Goal: Complete application form

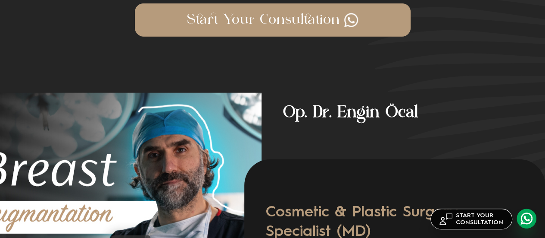
scroll to position [1112, 0]
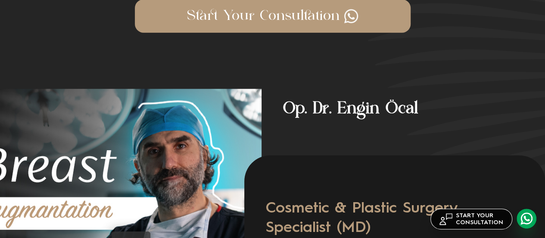
click at [222, 22] on link "Start Your Consultation" at bounding box center [273, 16] width 276 height 33
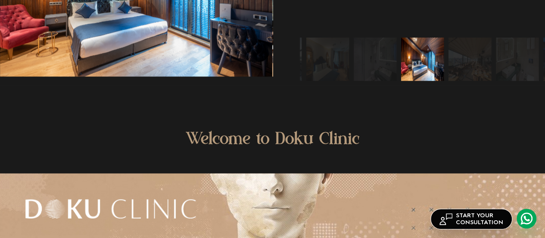
click at [526, 219] on link at bounding box center [527, 218] width 20 height 20
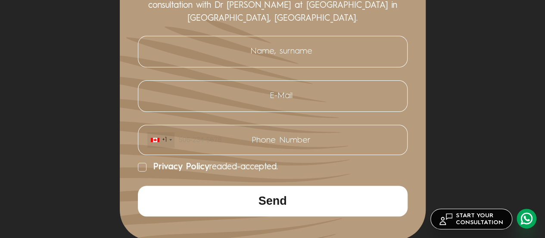
scroll to position [3309, 0]
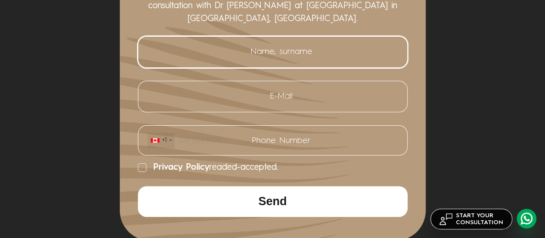
click at [229, 61] on input "Name, surname" at bounding box center [273, 52] width 252 height 18
type input "Engy Ellabany"
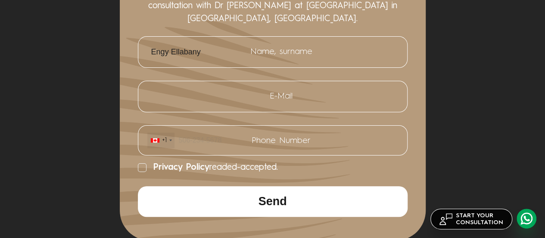
type input "[EMAIL_ADDRESS][DOMAIN_NAME]"
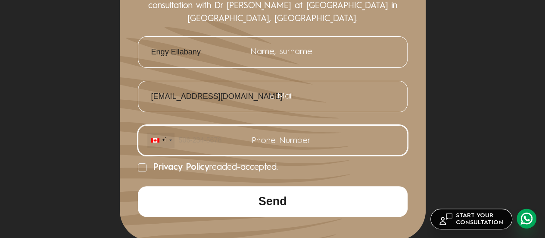
type input "5148021625"
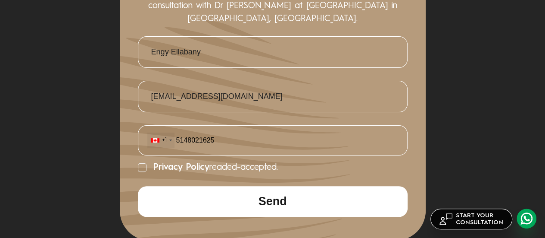
click at [232, 216] on button "Send" at bounding box center [273, 201] width 270 height 31
click at [134, 189] on icon at bounding box center [200, 167] width 300 height 329
click at [142, 172] on icon at bounding box center [142, 167] width 9 height 9
click at [138, 167] on input "Privacy Policy readed-accepted." at bounding box center [138, 167] width 0 height 0
click at [164, 216] on button "Send" at bounding box center [273, 201] width 270 height 31
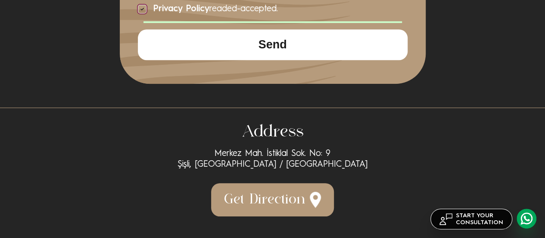
scroll to position [3486, 0]
